Goal: Submit feedback/report problem

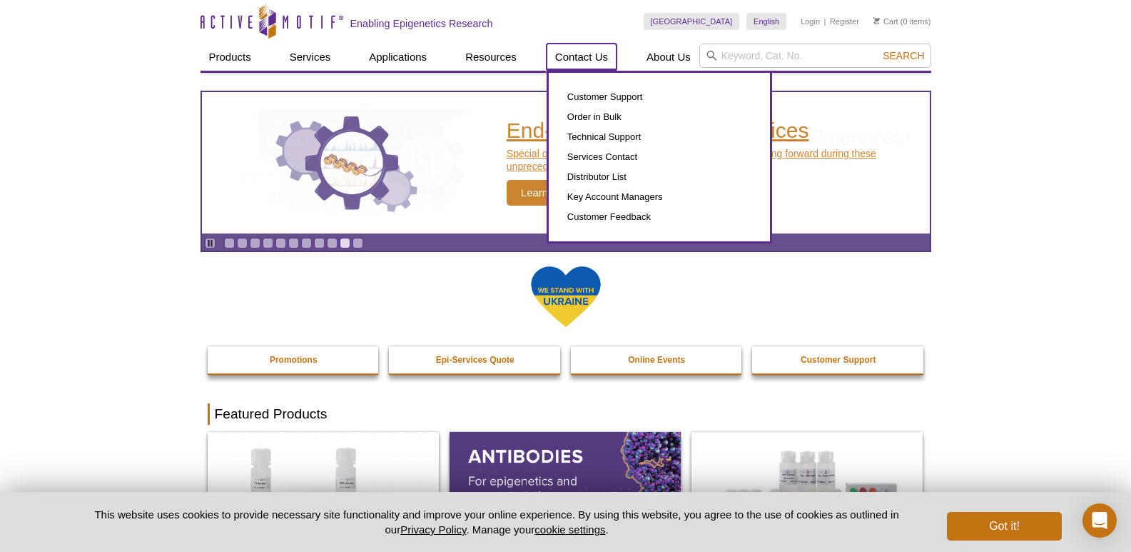
click at [547, 44] on link "Contact Us" at bounding box center [582, 57] width 70 height 27
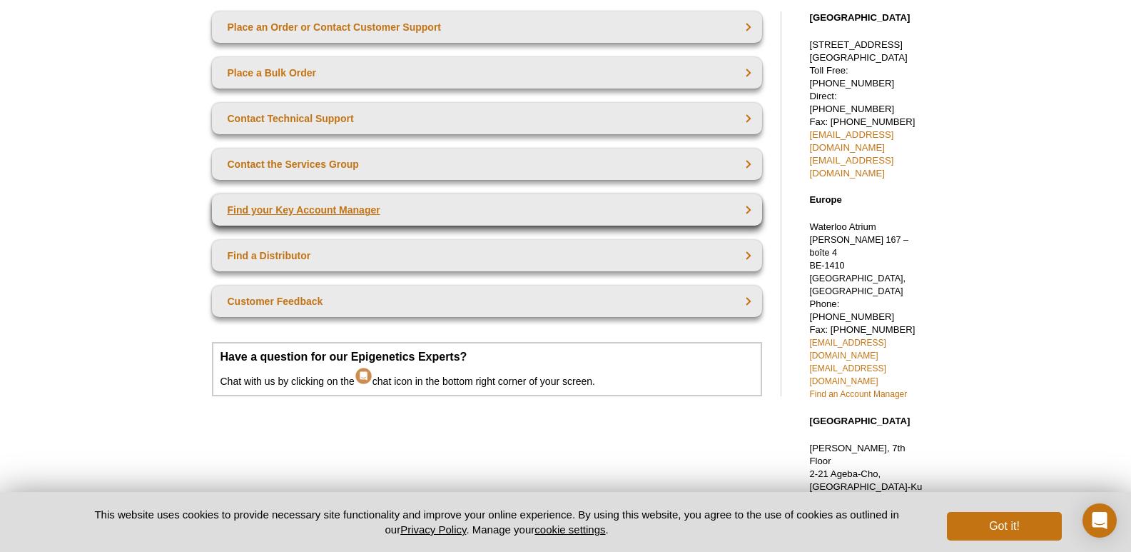
scroll to position [143, 0]
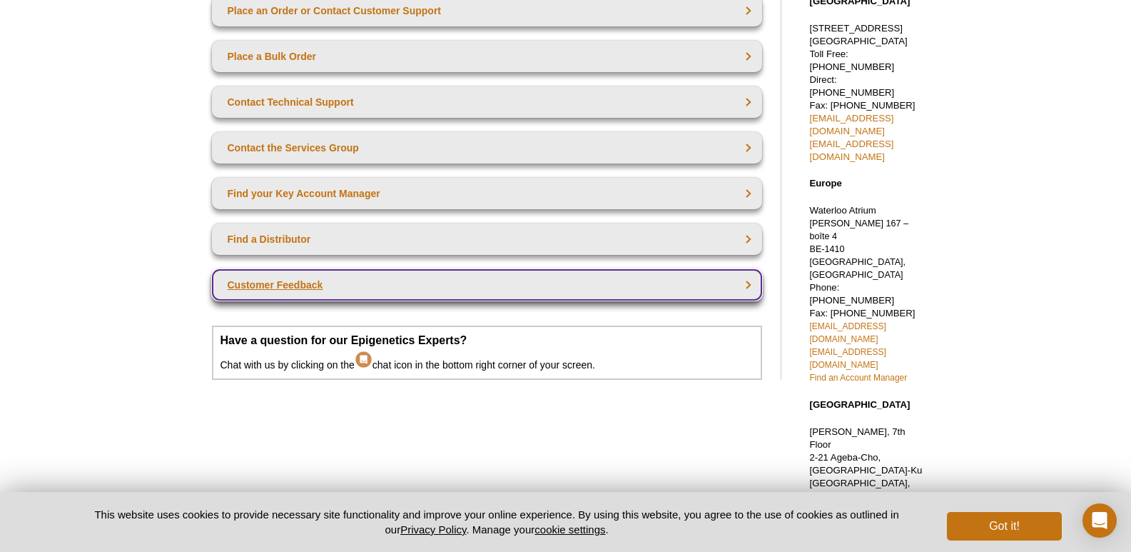
click at [316, 280] on link "Customer Feedback" at bounding box center [487, 284] width 550 height 31
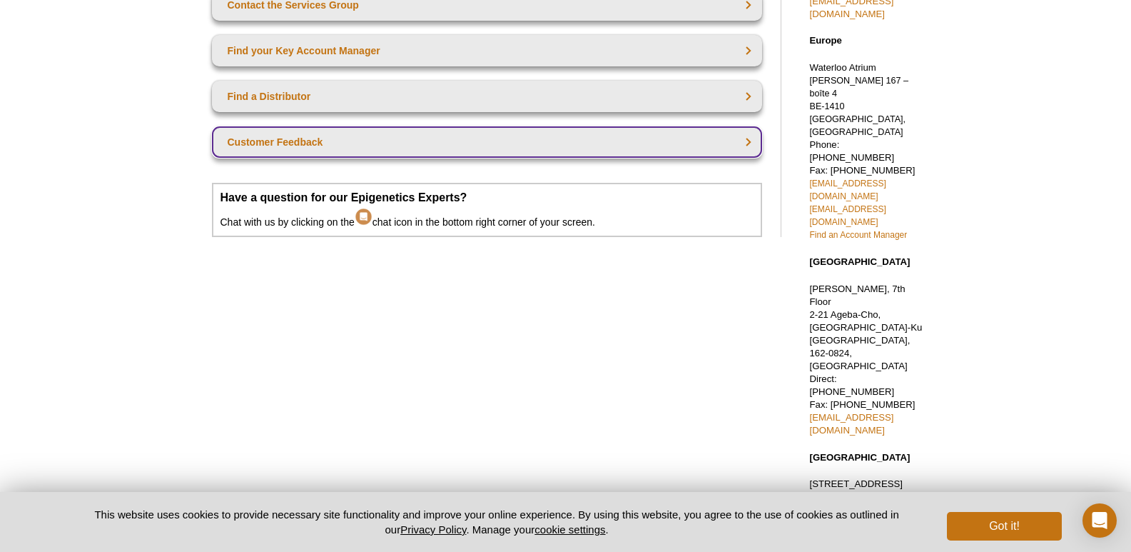
scroll to position [293, 0]
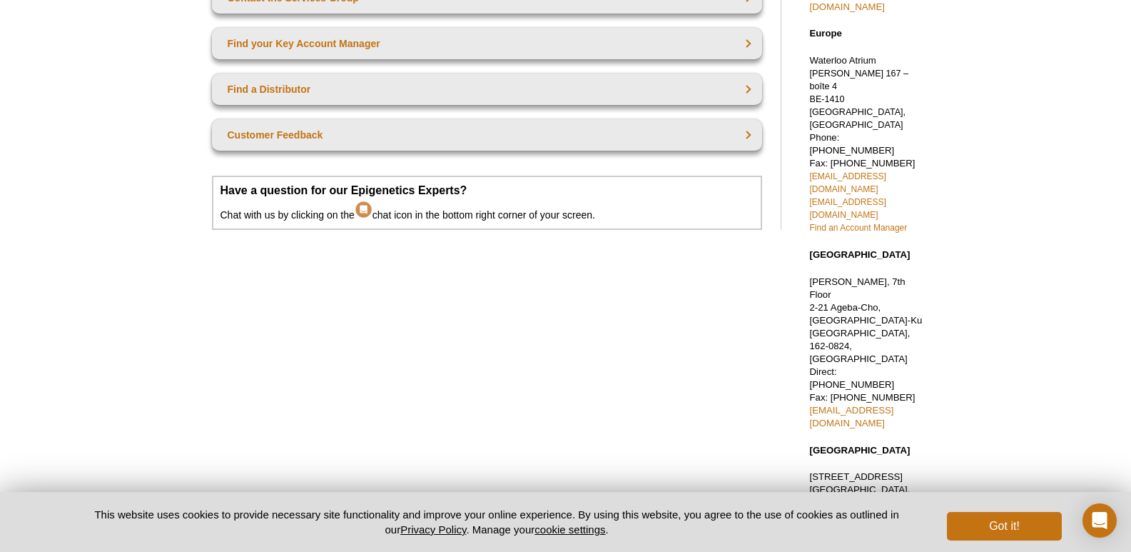
click at [1125, 517] on pint-cookie-banner "This website uses cookies to provide necessary site functionality and improve y…" at bounding box center [565, 522] width 1131 height 60
click at [1106, 520] on icon "Open Intercom Messenger" at bounding box center [1099, 520] width 16 height 19
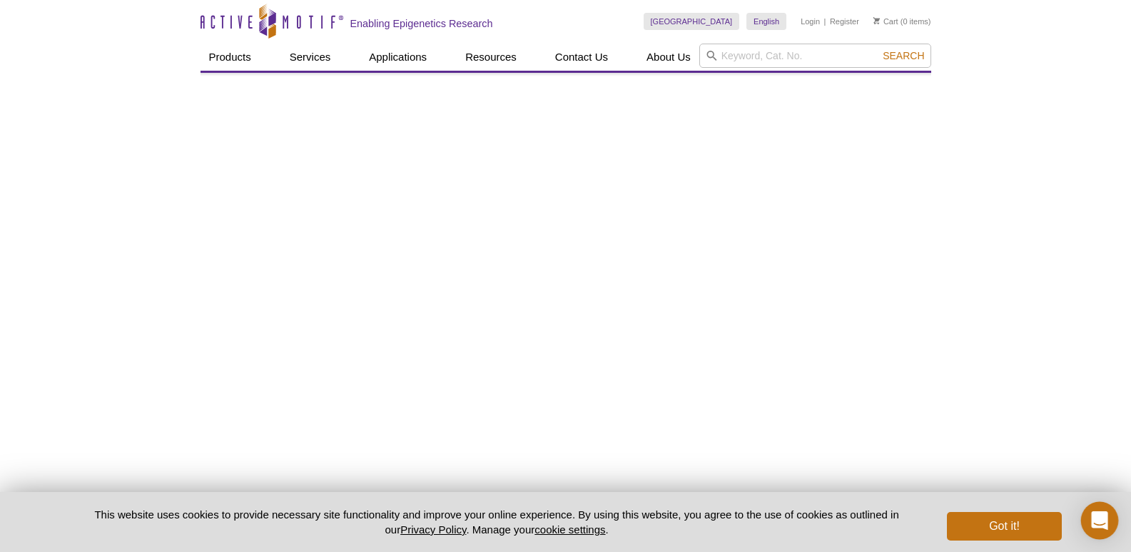
click at [1109, 515] on div "Open Intercom Messenger" at bounding box center [1100, 521] width 38 height 38
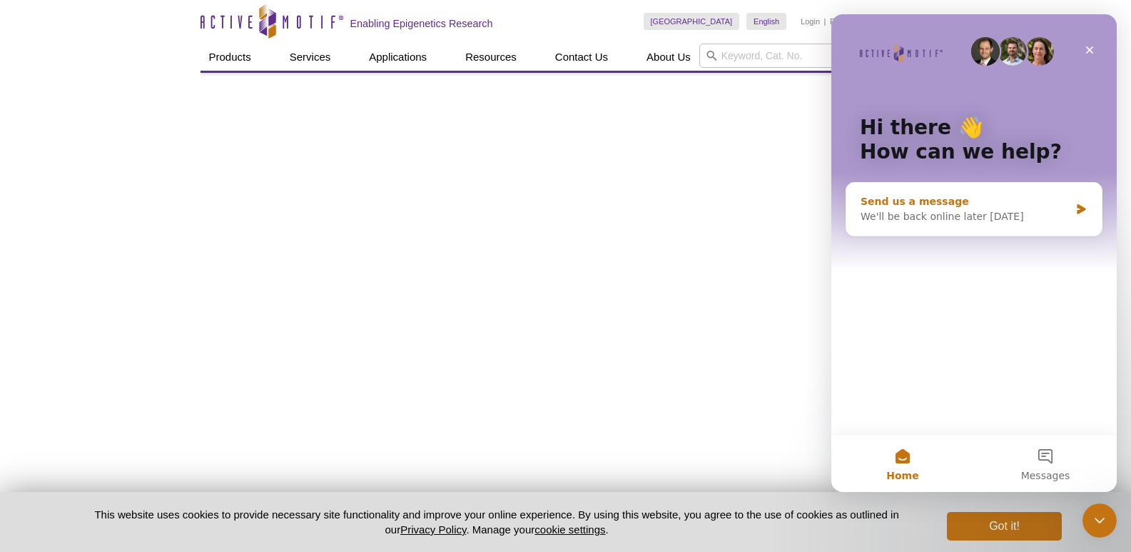
click at [996, 220] on div "We'll be back online later today" at bounding box center [965, 216] width 209 height 15
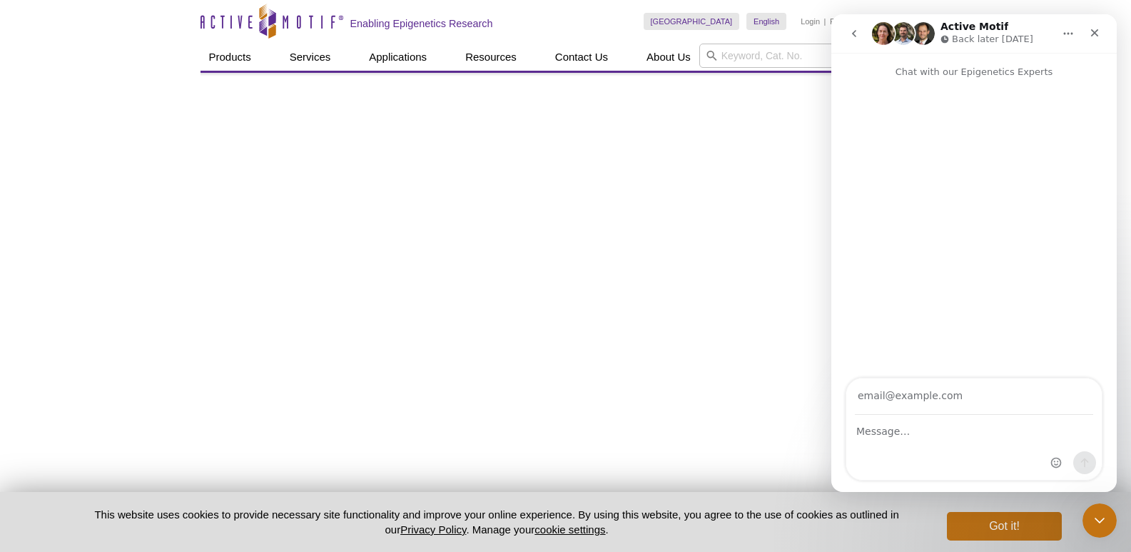
drag, startPoint x: 929, startPoint y: 399, endPoint x: 937, endPoint y: 406, distance: 10.6
click at [929, 399] on input "Your email" at bounding box center [974, 396] width 238 height 36
type input "fabian@thedb2ldigital.com"
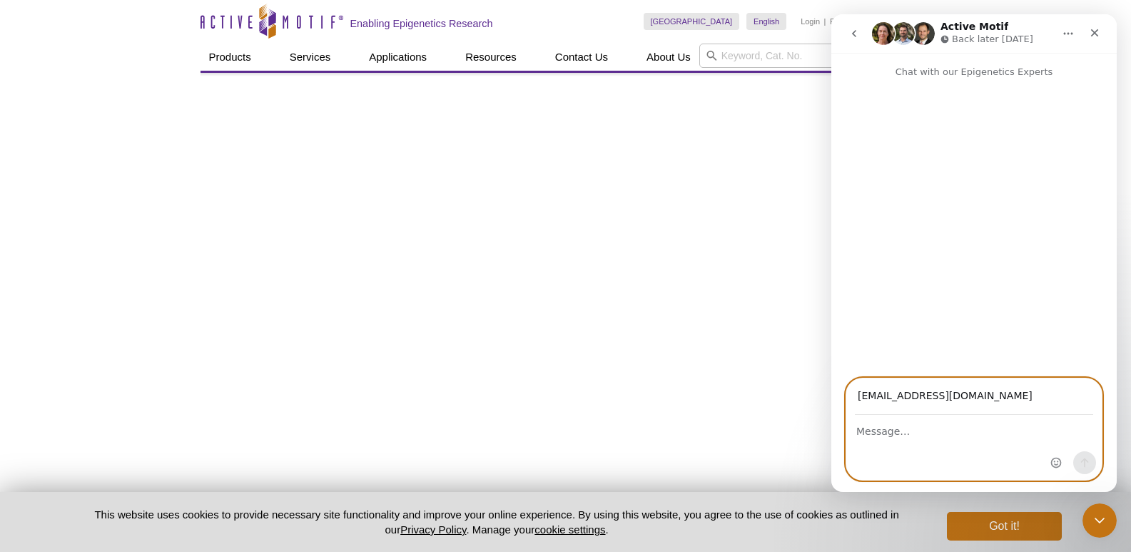
click at [961, 439] on textarea "Message…" at bounding box center [973, 427] width 255 height 24
paste textarea "Hi, Want to make your groundbreaking science more understandable and exciting f…"
type textarea "Hi, Want to make your groundbreaking science more understandable and exciting f…"
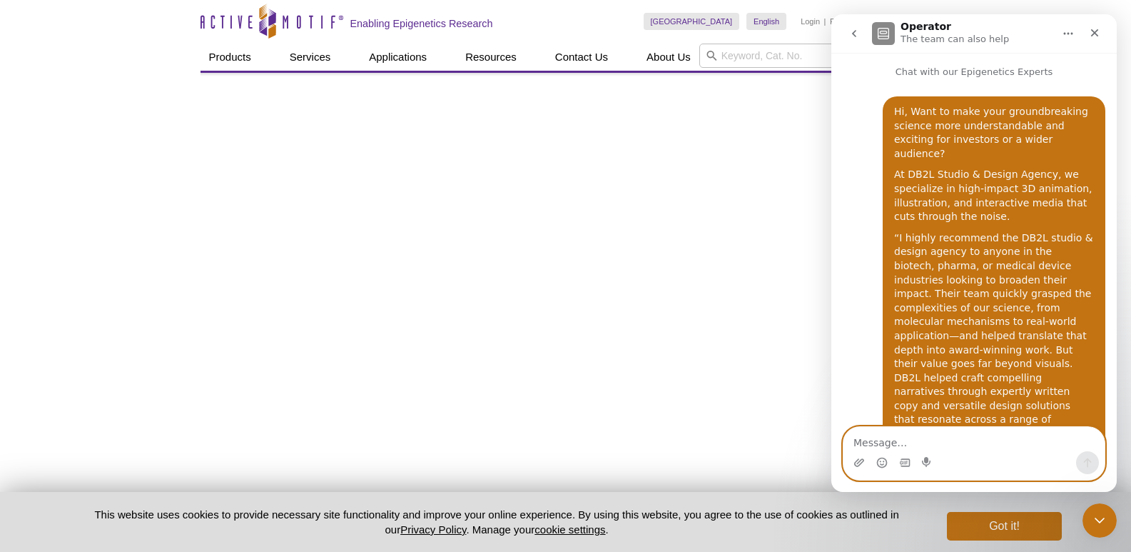
scroll to position [258, 0]
